Goal: Communication & Community: Share content

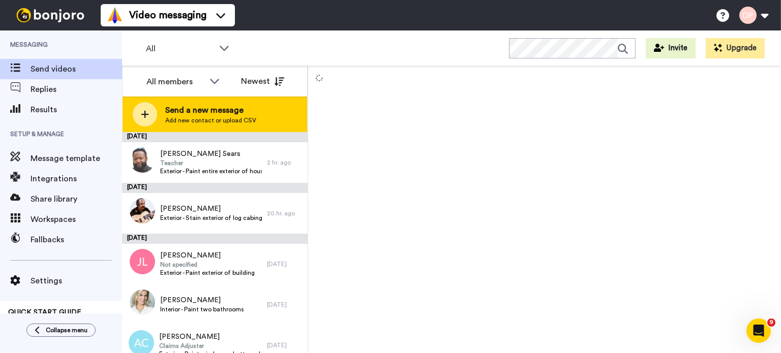
click at [203, 111] on span "Send a new message" at bounding box center [210, 110] width 91 height 12
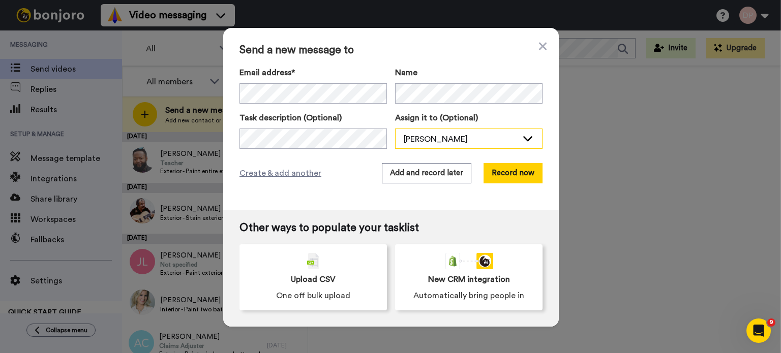
click at [441, 139] on div "[PERSON_NAME]" at bounding box center [461, 139] width 114 height 12
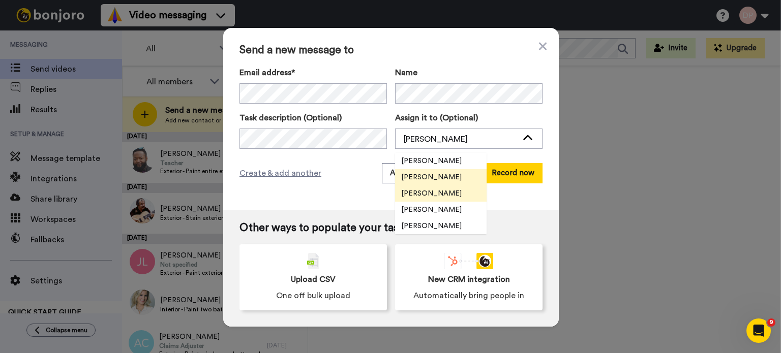
click at [435, 195] on span "[PERSON_NAME]" at bounding box center [431, 194] width 73 height 10
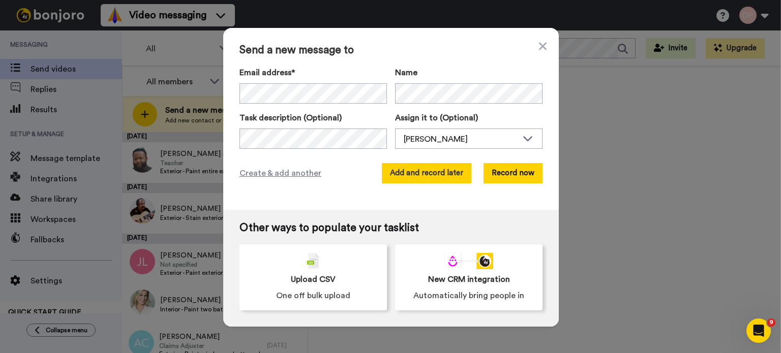
click at [418, 173] on button "Add and record later" at bounding box center [426, 173] width 89 height 20
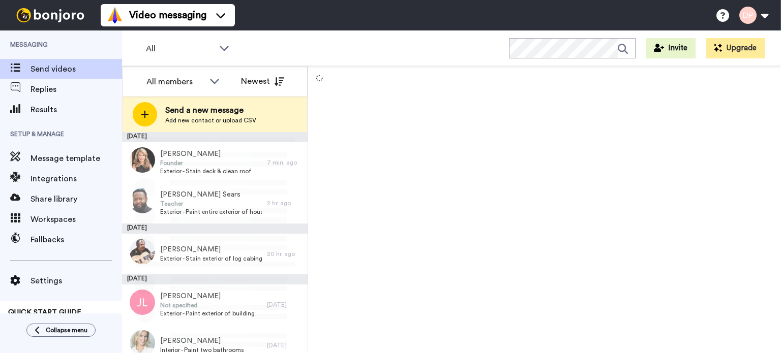
click at [234, 114] on span "Send a new message" at bounding box center [210, 110] width 91 height 12
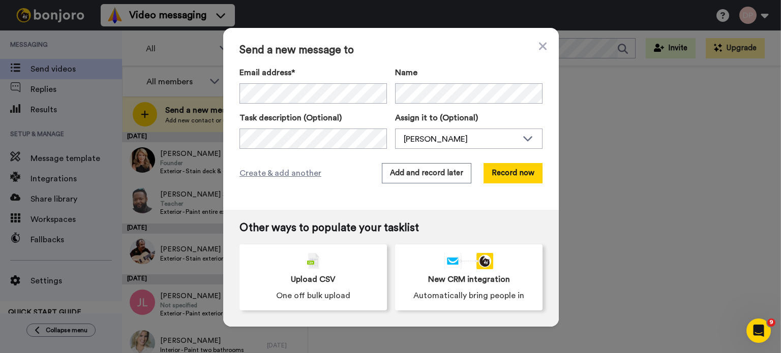
click at [414, 89] on div "Name" at bounding box center [468, 85] width 147 height 37
click at [417, 137] on div "[PERSON_NAME]" at bounding box center [461, 139] width 114 height 12
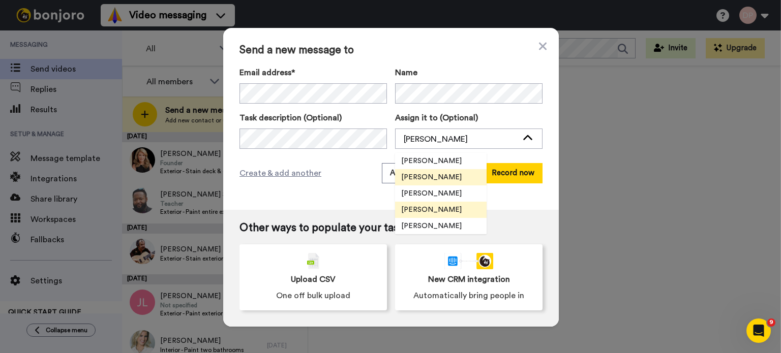
click at [423, 209] on span "[PERSON_NAME]" at bounding box center [431, 210] width 73 height 10
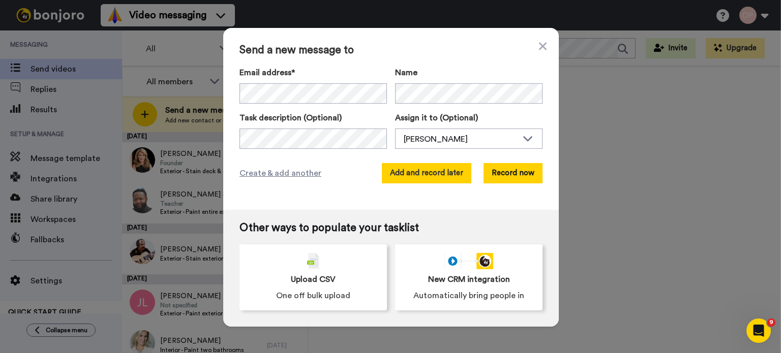
click at [424, 171] on button "Add and record later" at bounding box center [426, 173] width 89 height 20
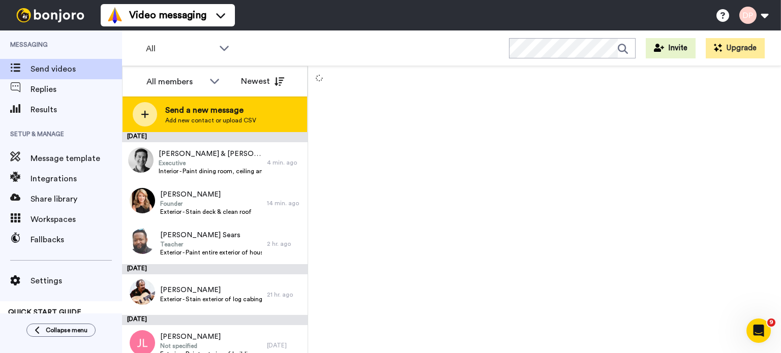
click at [218, 116] on span "Add new contact or upload CSV" at bounding box center [210, 120] width 91 height 8
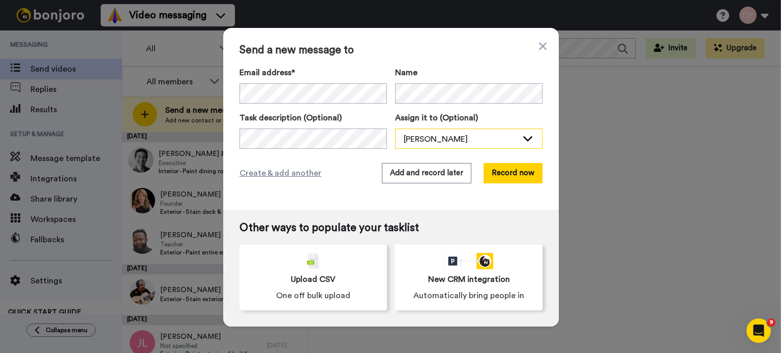
click at [433, 138] on div "[PERSON_NAME]" at bounding box center [461, 139] width 114 height 12
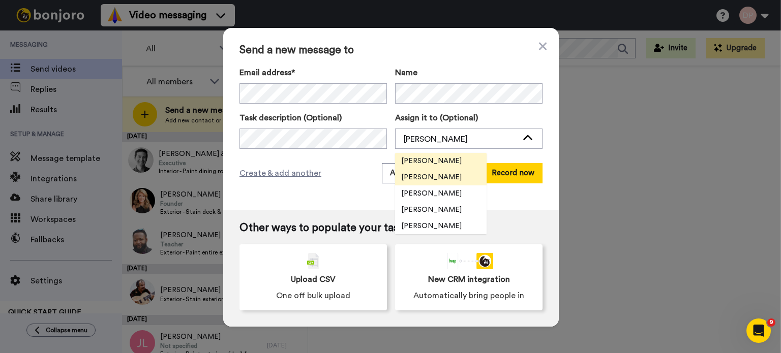
click at [429, 158] on span "[PERSON_NAME]" at bounding box center [431, 161] width 73 height 10
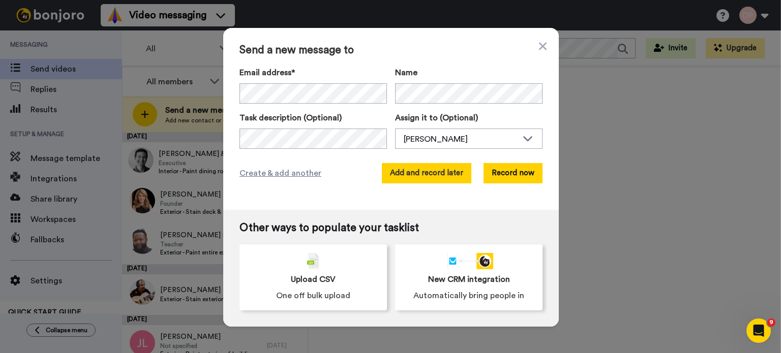
click at [416, 173] on button "Add and record later" at bounding box center [426, 173] width 89 height 20
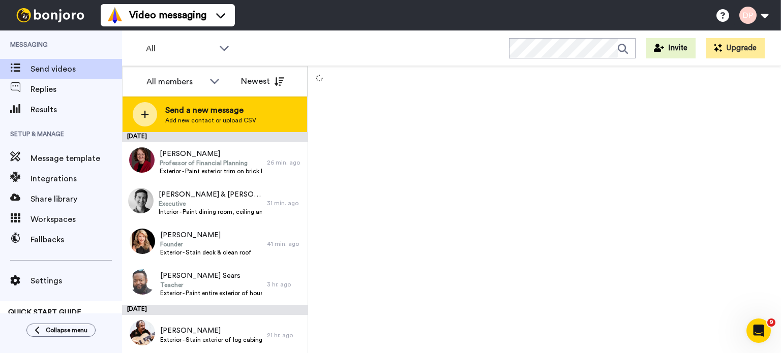
click at [216, 114] on span "Send a new message" at bounding box center [210, 110] width 91 height 12
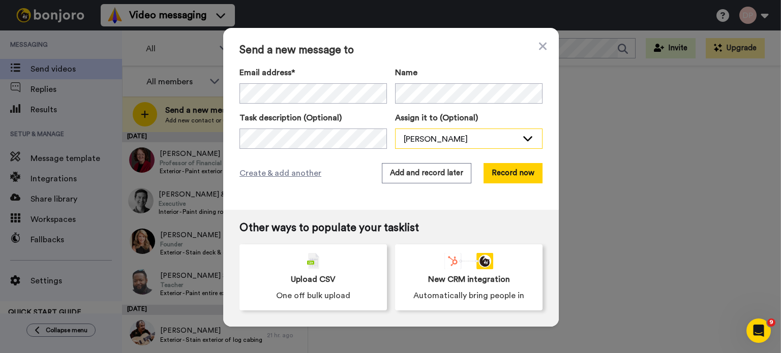
click at [449, 136] on div "[PERSON_NAME]" at bounding box center [461, 139] width 114 height 12
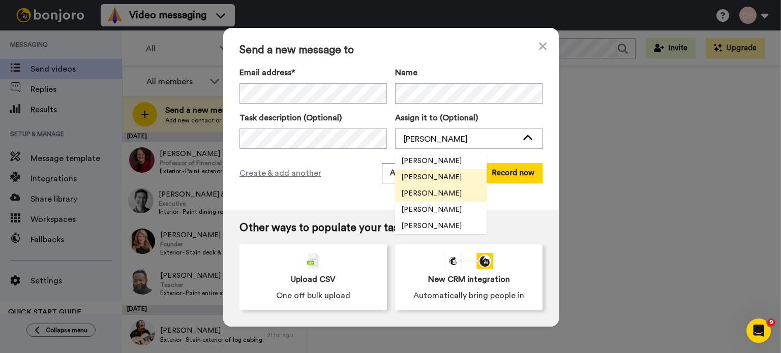
click at [434, 194] on span "[PERSON_NAME]" at bounding box center [431, 194] width 73 height 10
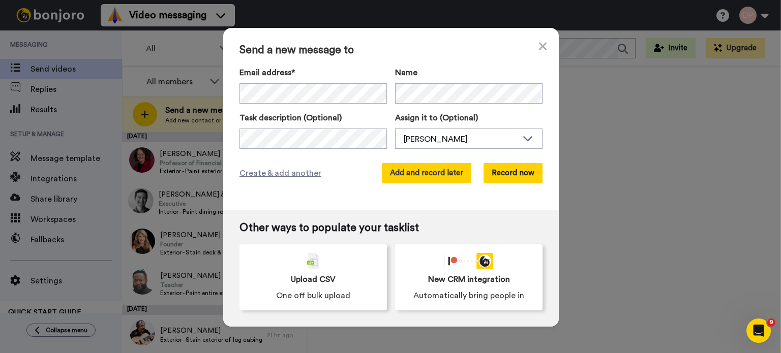
click at [418, 171] on button "Add and record later" at bounding box center [426, 173] width 89 height 20
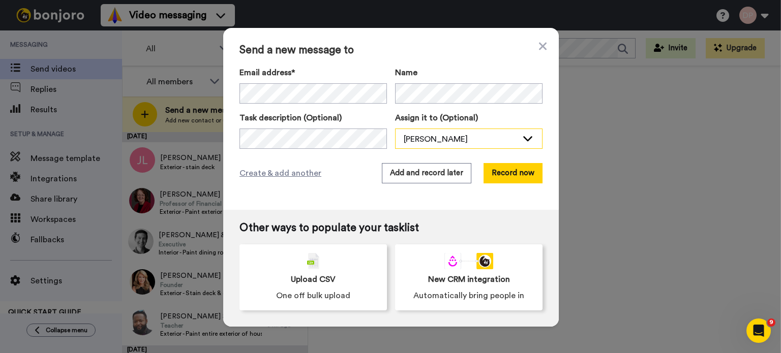
click at [433, 142] on div "[PERSON_NAME]" at bounding box center [461, 139] width 114 height 12
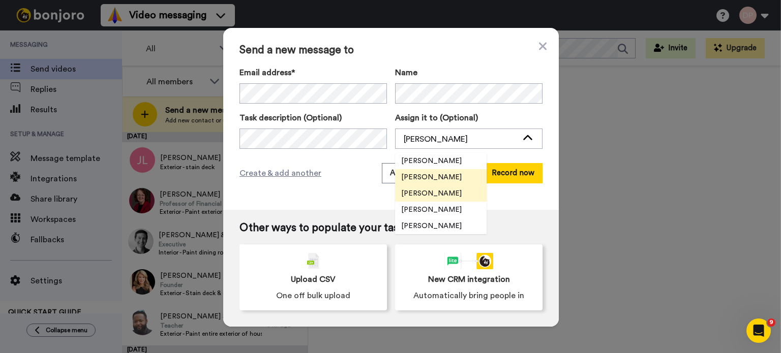
click at [430, 191] on span "[PERSON_NAME]" at bounding box center [431, 194] width 73 height 10
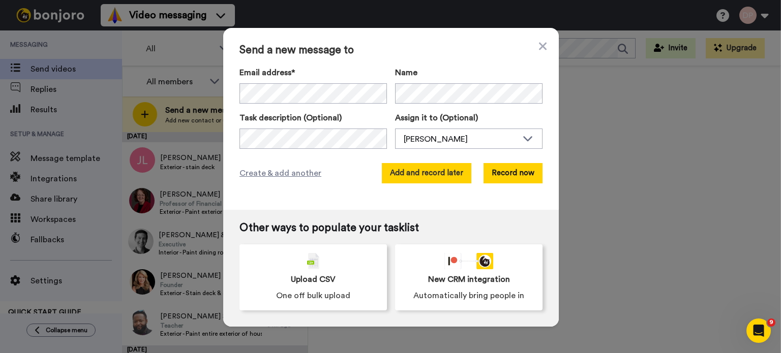
click at [421, 175] on button "Add and record later" at bounding box center [426, 173] width 89 height 20
